Goal: Task Accomplishment & Management: Manage account settings

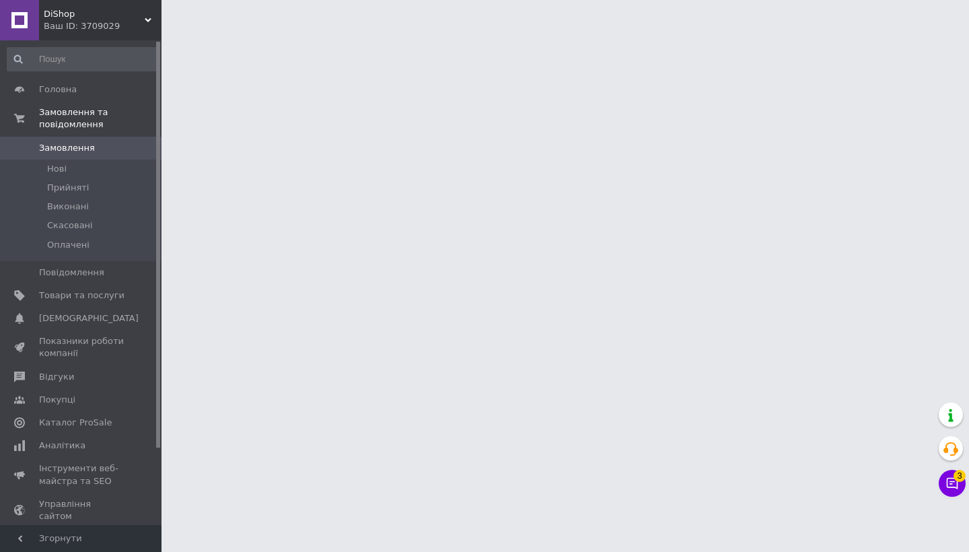
click at [84, 27] on div "Ваш ID: 3709029" at bounding box center [103, 26] width 118 height 12
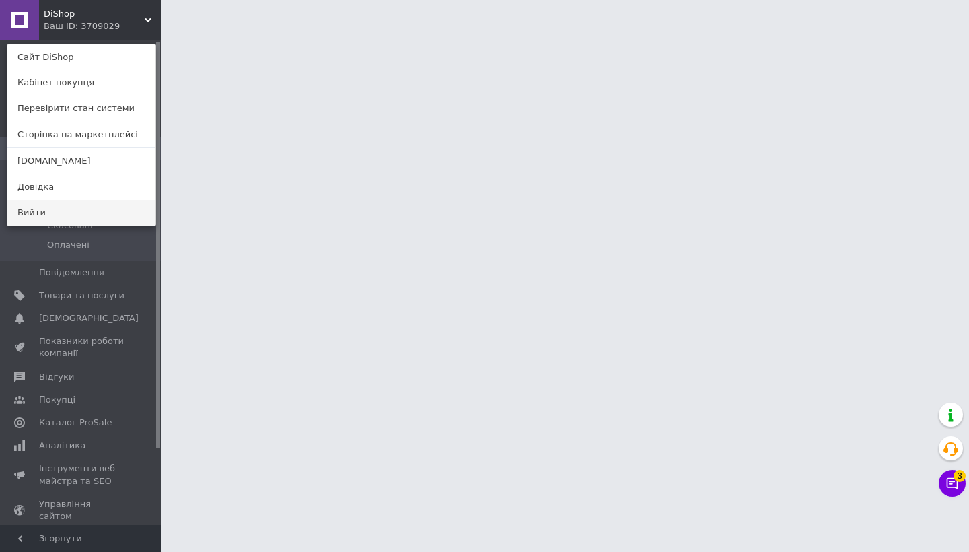
click at [41, 209] on link "Вийти" at bounding box center [81, 213] width 148 height 26
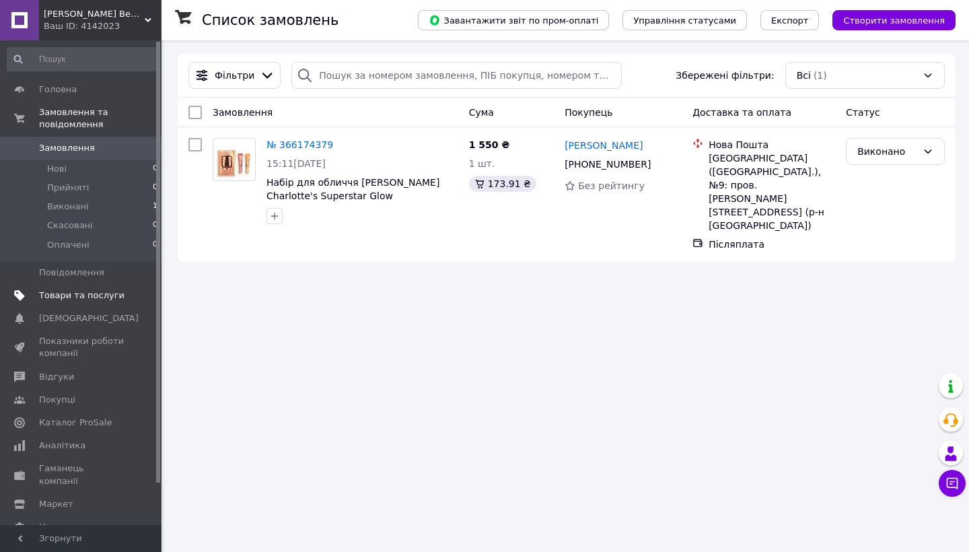
click at [83, 297] on span "Товари та послуги" at bounding box center [81, 295] width 85 height 12
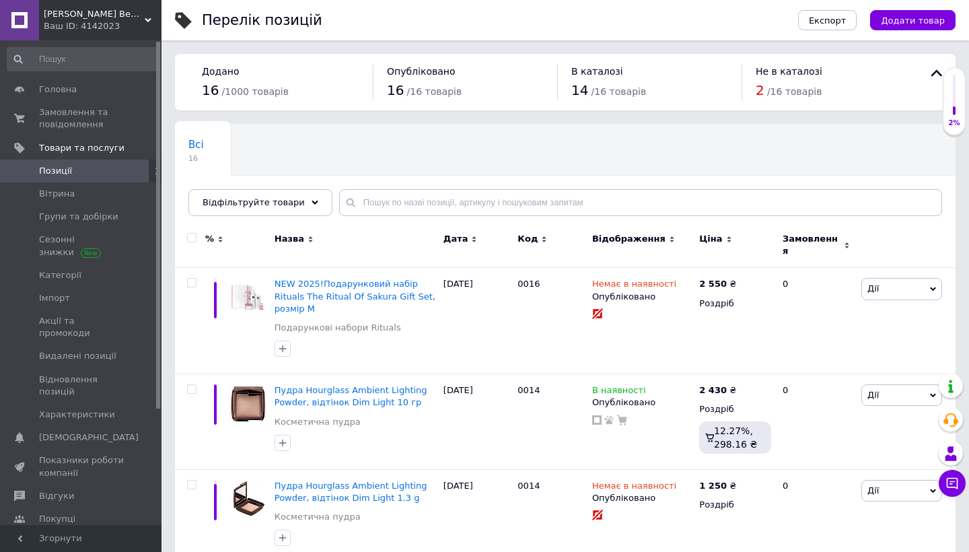
click at [355, 140] on div "Всі 16 Ok Відфільтровано... Зберегти" at bounding box center [565, 176] width 781 height 111
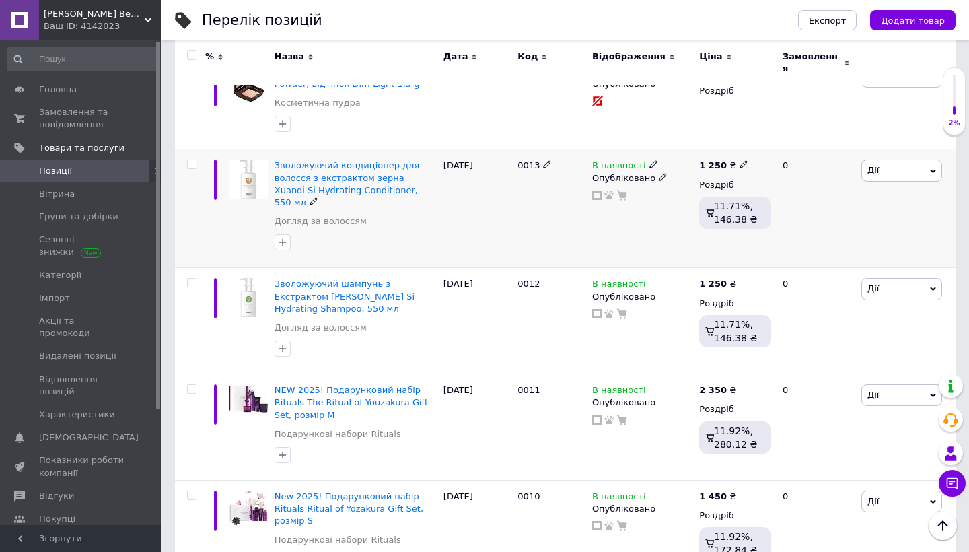
scroll to position [417, 0]
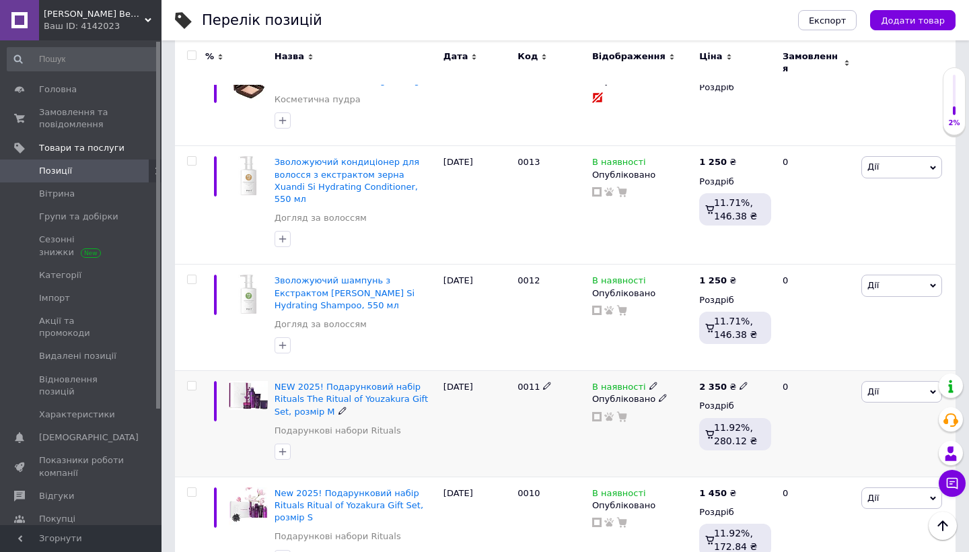
click at [630, 382] on span "В наявності" at bounding box center [619, 389] width 54 height 14
click at [696, 388] on li "Немає в наявності" at bounding box center [730, 397] width 128 height 19
click at [518, 404] on div "0011" at bounding box center [551, 424] width 75 height 106
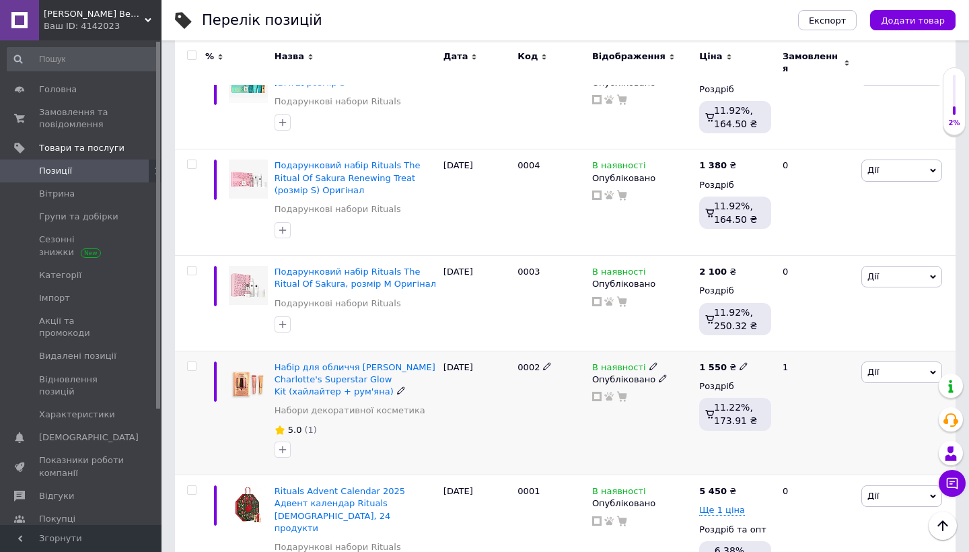
scroll to position [1349, 0]
click at [72, 108] on span "Замовлення та повідомлення" at bounding box center [81, 118] width 85 height 24
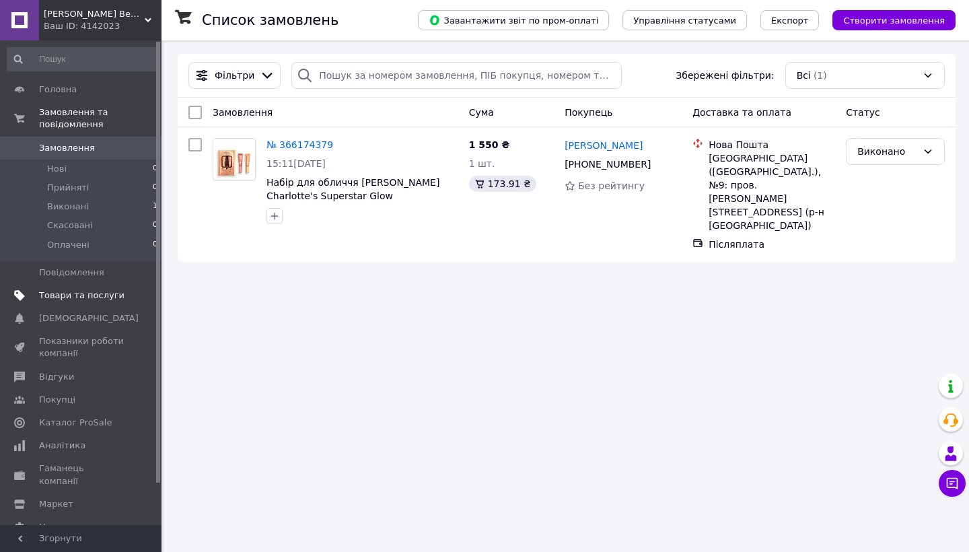
click at [75, 297] on span "Товари та послуги" at bounding box center [81, 295] width 85 height 12
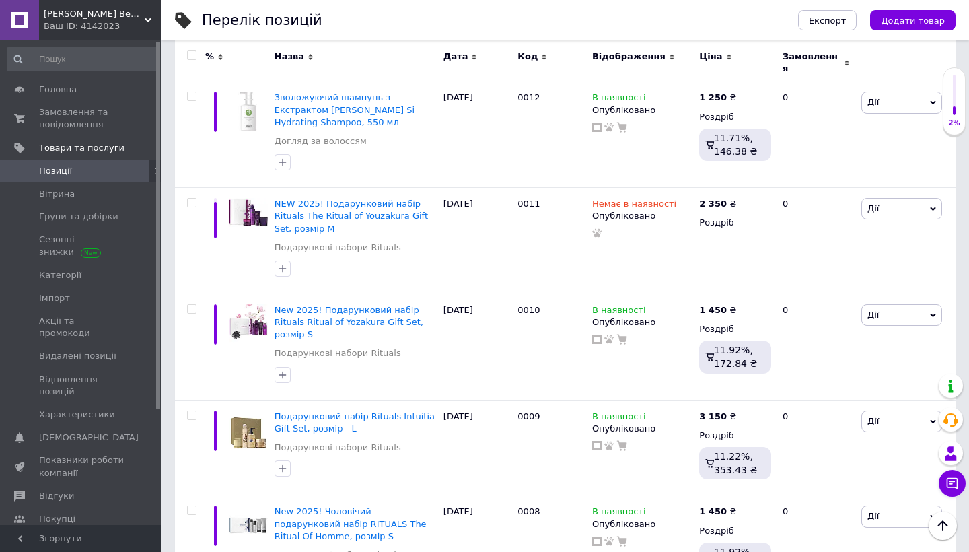
scroll to position [577, 0]
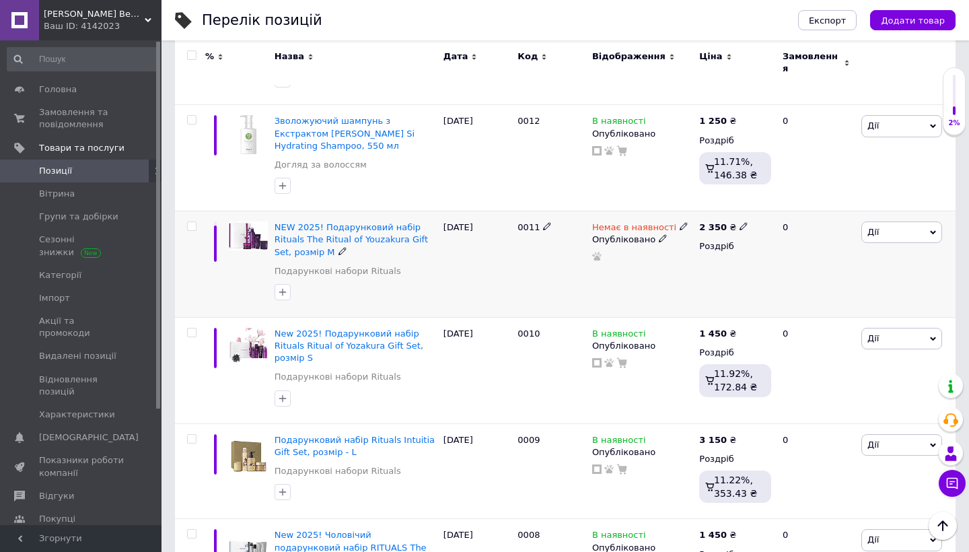
click at [631, 222] on span "Немає в наявності" at bounding box center [634, 229] width 84 height 14
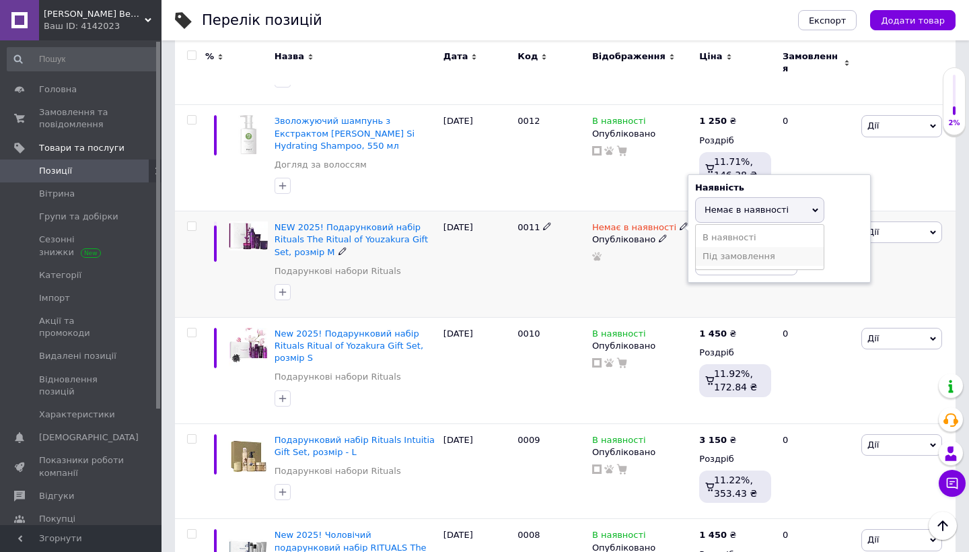
click at [728, 247] on li "Під замовлення" at bounding box center [760, 256] width 128 height 19
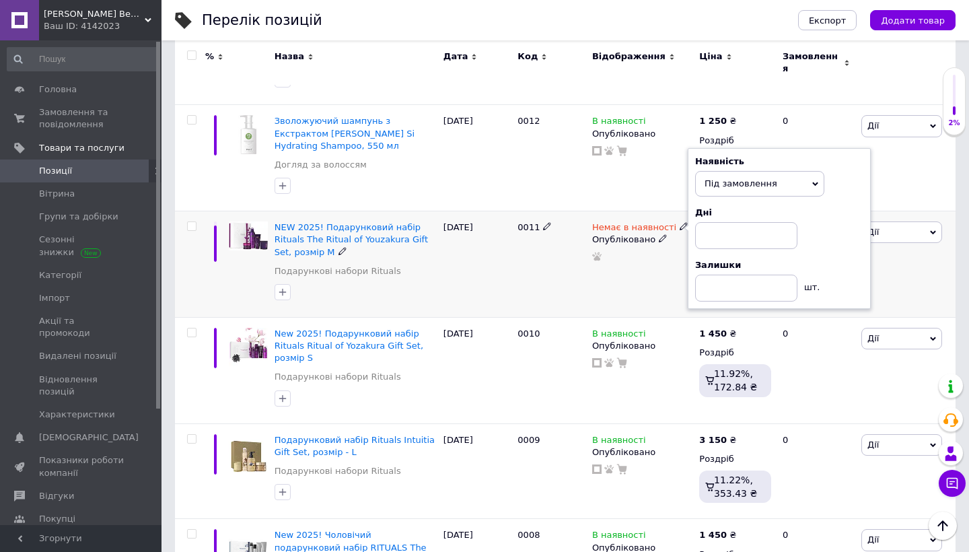
click at [726, 171] on span "Під замовлення" at bounding box center [759, 184] width 129 height 26
click at [726, 202] on li "В наявності" at bounding box center [760, 211] width 128 height 19
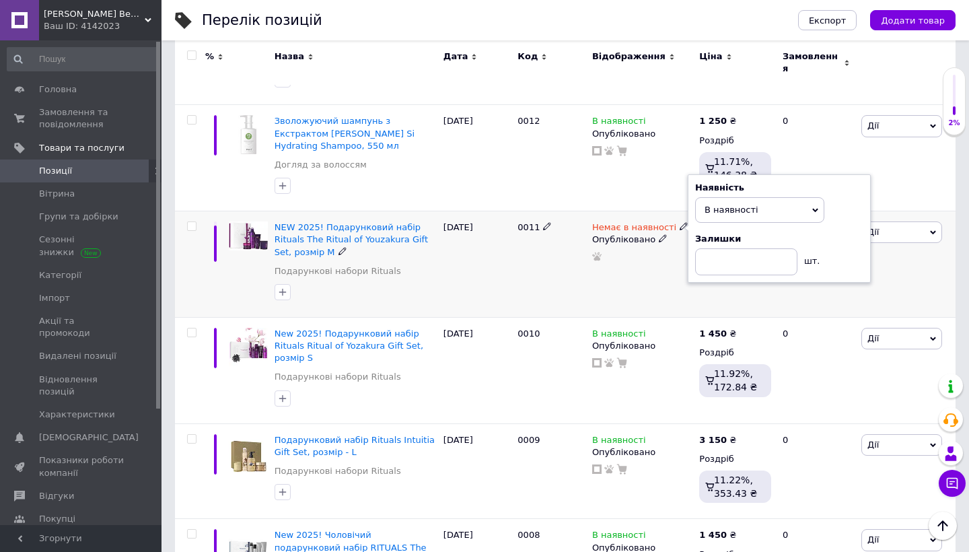
click at [505, 249] on div "[DATE]" at bounding box center [477, 264] width 75 height 106
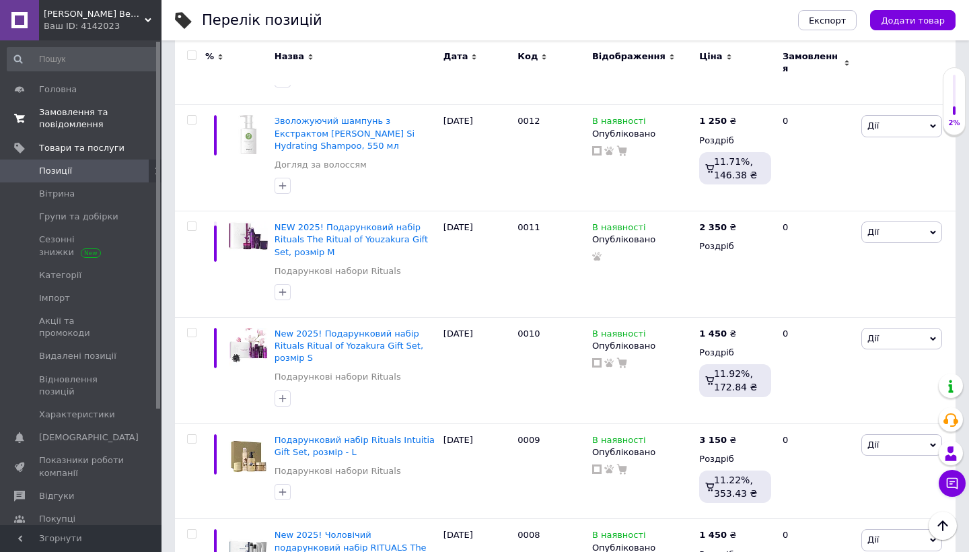
click at [75, 122] on span "Замовлення та повідомлення" at bounding box center [81, 118] width 85 height 24
